Goal: Check status

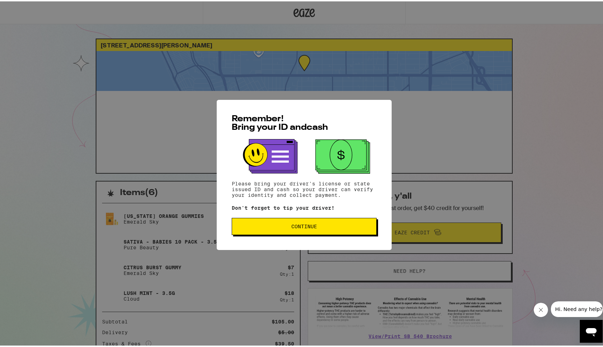
drag, startPoint x: 316, startPoint y: 235, endPoint x: 316, endPoint y: 231, distance: 3.9
click at [316, 231] on button "Continue" at bounding box center [304, 225] width 145 height 17
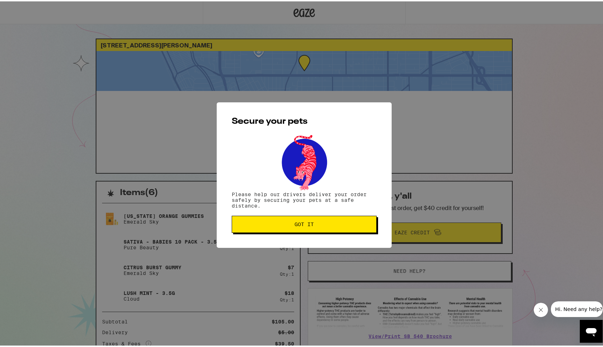
click at [316, 230] on button "Got it" at bounding box center [304, 223] width 145 height 17
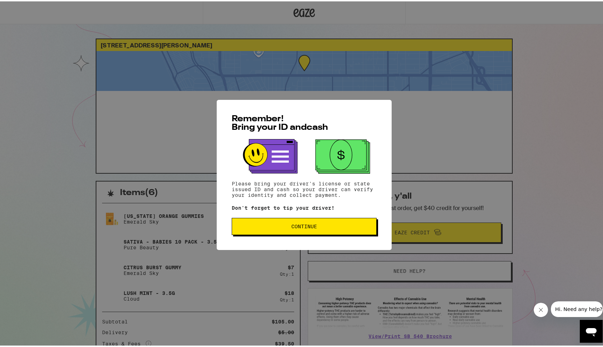
click at [324, 227] on span "Continue" at bounding box center [304, 225] width 133 height 5
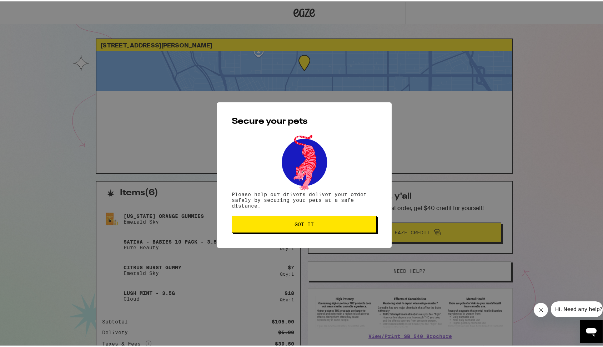
click at [325, 227] on button "Got it" at bounding box center [304, 223] width 145 height 17
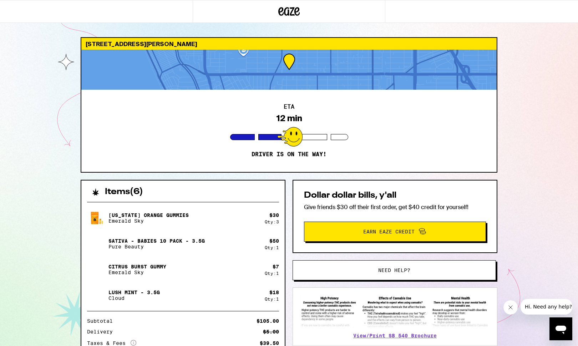
click at [24, 73] on div "1916 Mathews Ave Redondo Beach 90278 ETA 12 min Driver is on the way! Items ( 6…" at bounding box center [289, 206] width 578 height 413
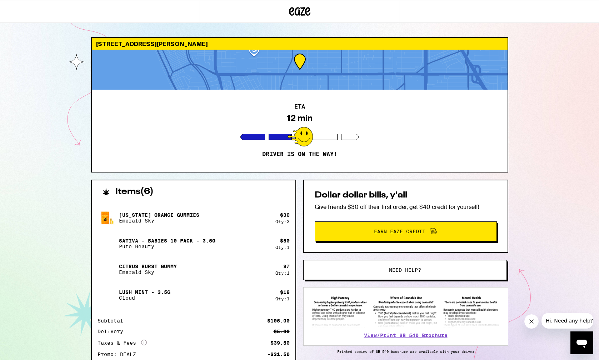
click at [162, 120] on div "ETA 12 min Driver is on the way!" at bounding box center [300, 131] width 416 height 82
click at [201, 286] on div "Lush Mint - 3.5g Cloud" at bounding box center [186, 295] width 178 height 20
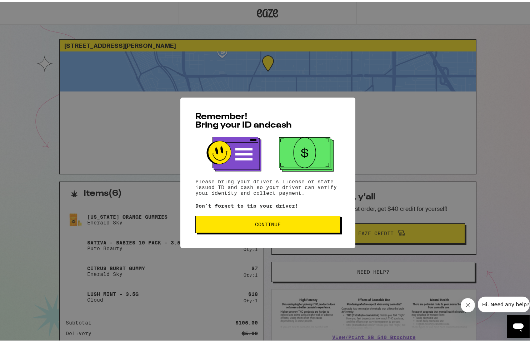
click at [282, 225] on span "Continue" at bounding box center [267, 222] width 133 height 5
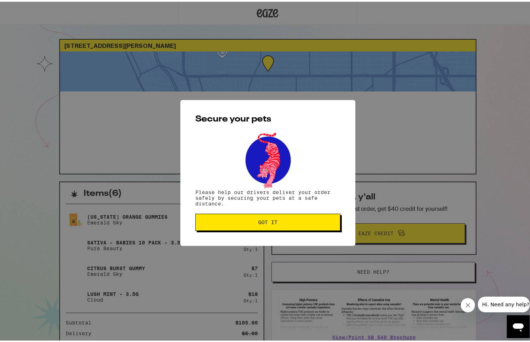
click at [283, 225] on button "Got it" at bounding box center [267, 220] width 145 height 17
